Goal: Transaction & Acquisition: Purchase product/service

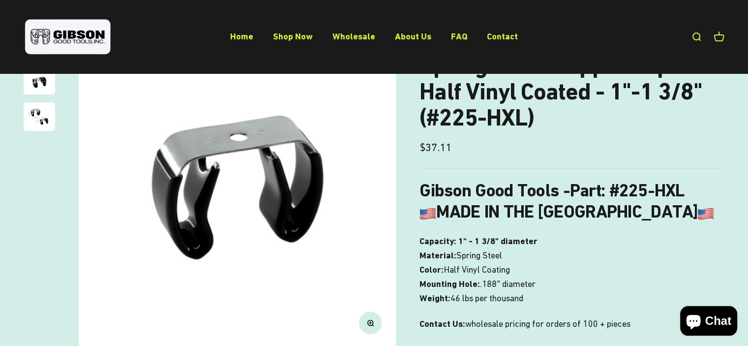
scroll to position [197, 0]
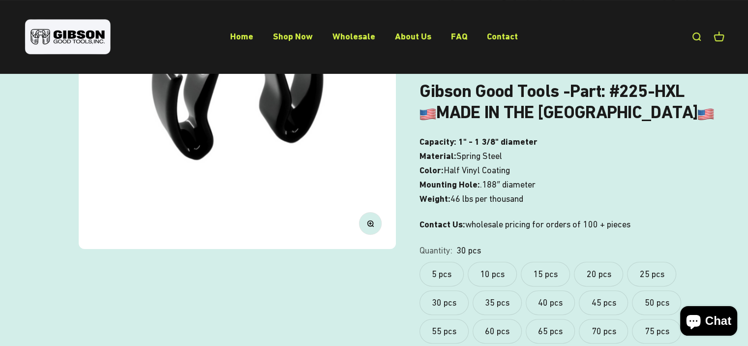
click at [435, 267] on label "5 pcs" at bounding box center [441, 274] width 44 height 25
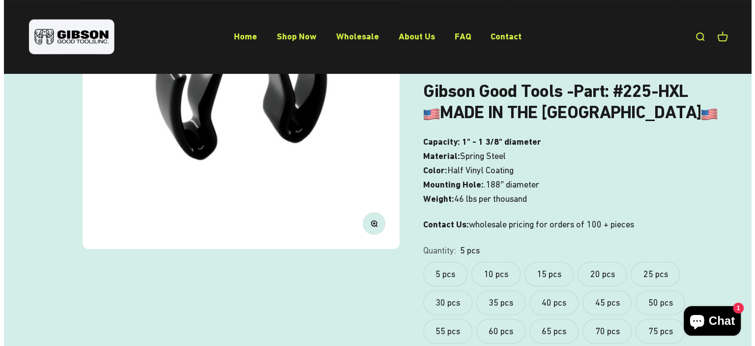
scroll to position [344, 0]
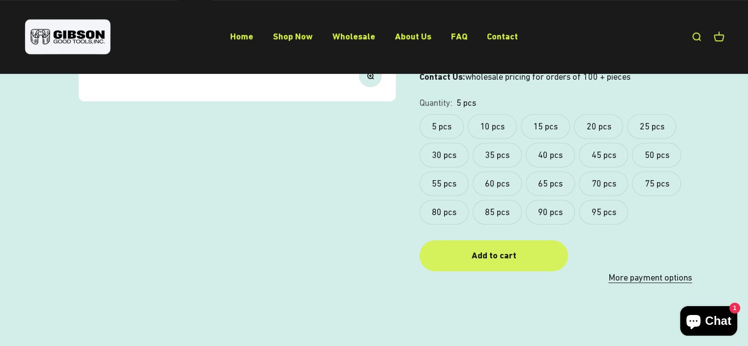
click at [500, 259] on div "Add to cart" at bounding box center [493, 255] width 109 height 14
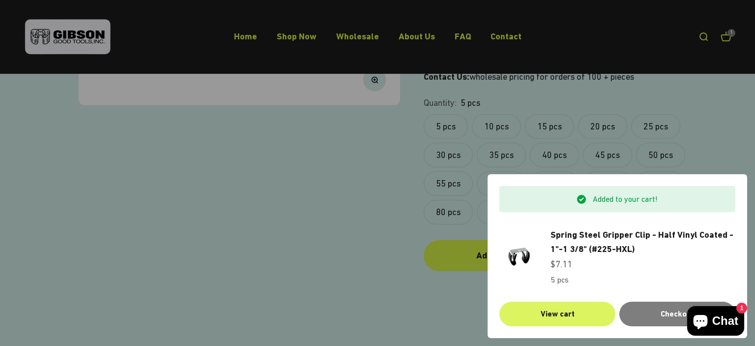
click at [575, 315] on link "View cart" at bounding box center [558, 313] width 116 height 25
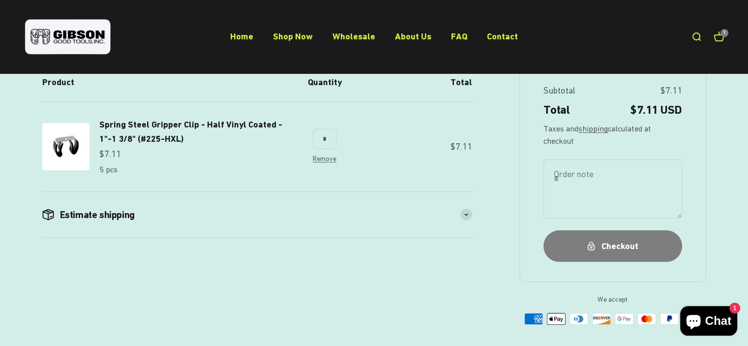
scroll to position [148, 0]
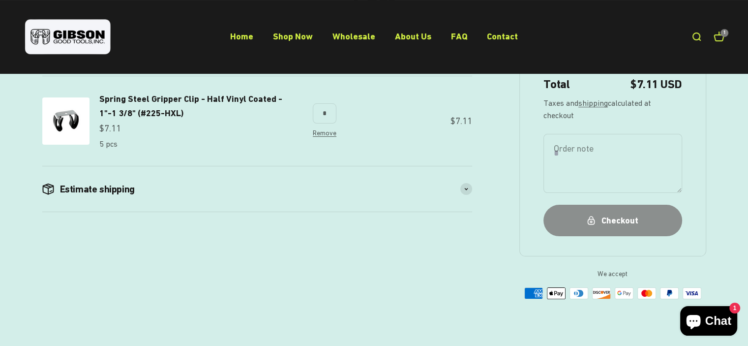
click at [573, 214] on div "Checkout" at bounding box center [612, 220] width 99 height 14
